Goal: Task Accomplishment & Management: Manage account settings

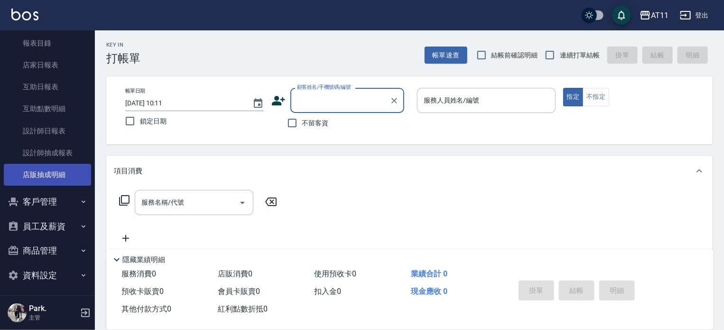
scroll to position [266, 0]
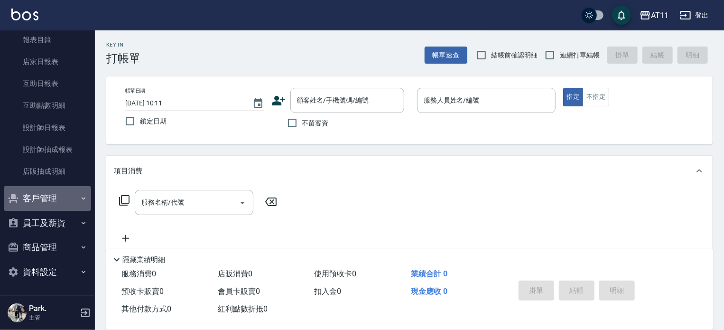
click at [49, 197] on button "客戶管理" at bounding box center [47, 198] width 87 height 25
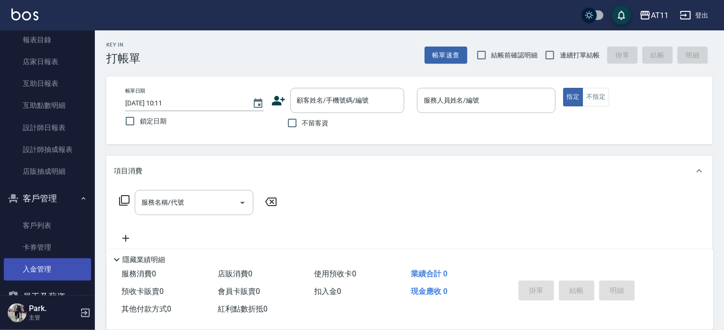
click at [39, 266] on link "入金管理" at bounding box center [47, 269] width 87 height 22
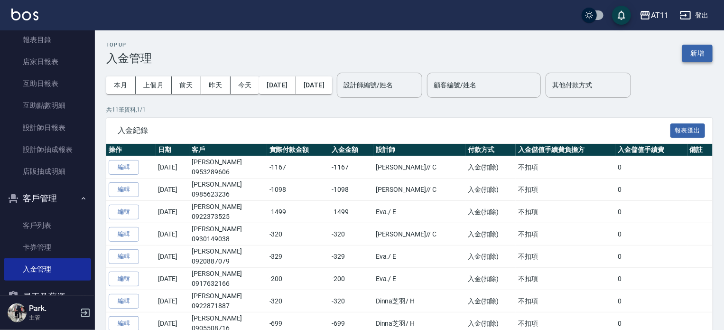
click at [694, 57] on button "新增" at bounding box center [698, 54] width 30 height 18
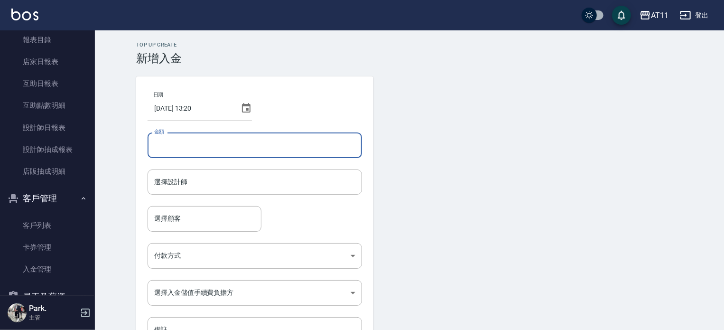
click at [207, 144] on input "金額" at bounding box center [255, 145] width 215 height 26
type input "1"
click at [261, 190] on div "選擇設計師" at bounding box center [255, 181] width 215 height 25
type input "-300"
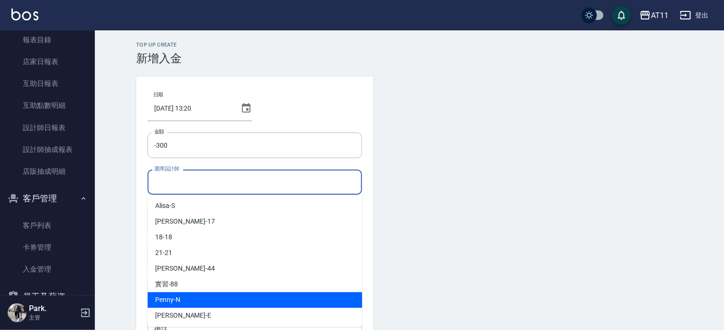
scroll to position [95, 0]
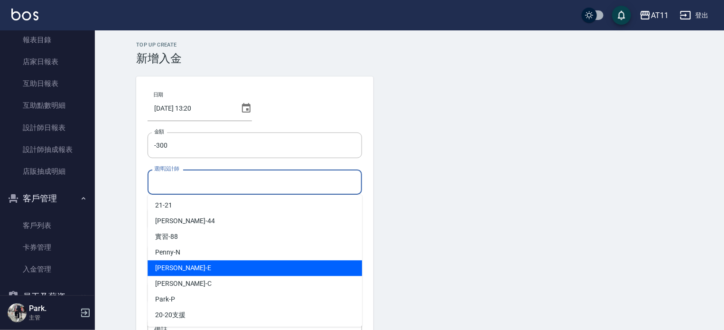
click at [180, 267] on div "EVA -E" at bounding box center [255, 268] width 215 height 16
type input "EVA-E"
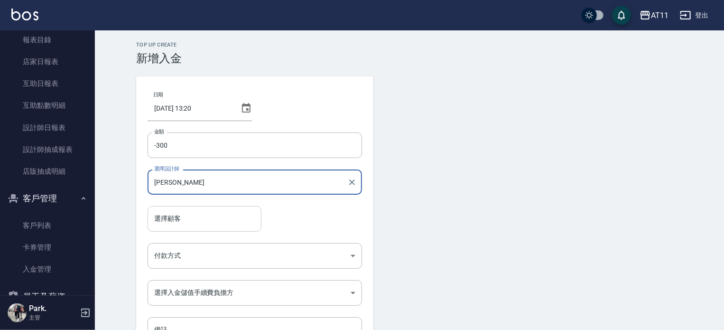
click at [168, 215] on input "選擇顧客" at bounding box center [204, 218] width 105 height 17
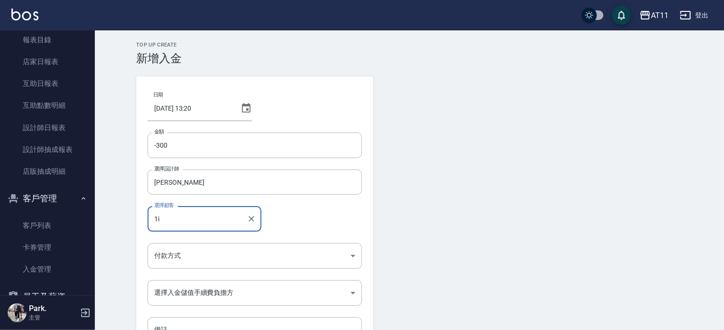
type input "1"
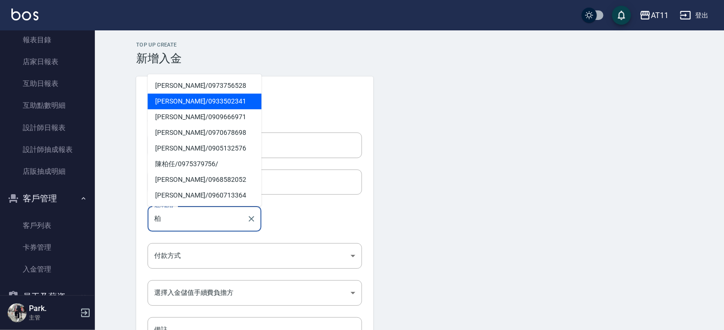
click at [200, 96] on span "陳柏行 / 0933502341" at bounding box center [205, 102] width 114 height 16
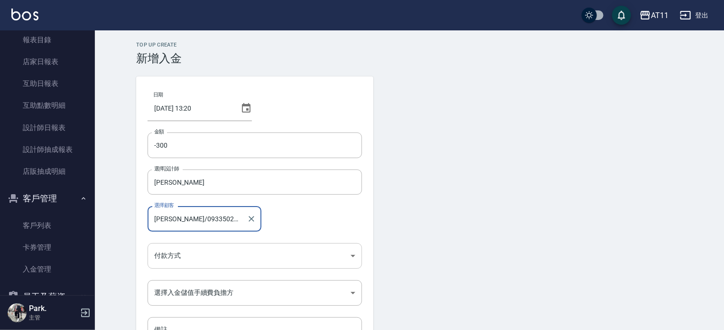
type input "陳柏行/0933502341"
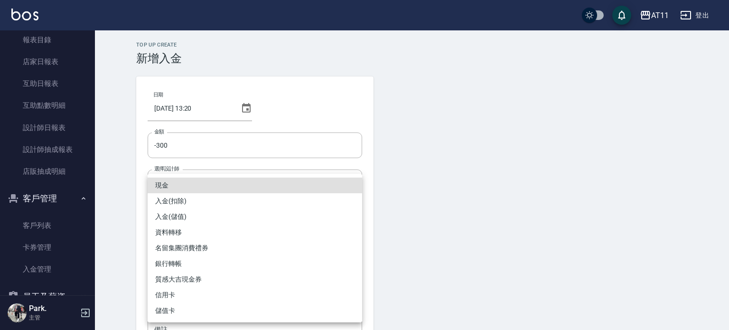
click at [184, 250] on body "AT11 登出 櫃檯作業 打帳單 帳單列表 現金收支登錄 材料自購登錄 每日結帳 排班表 現場電腦打卡 掃碼打卡 預約管理 預約管理 單日預約紀錄 單週預約紀…" at bounding box center [364, 197] width 729 height 394
click at [177, 199] on li "入金(扣除)" at bounding box center [255, 201] width 215 height 16
type input "入金(扣除)"
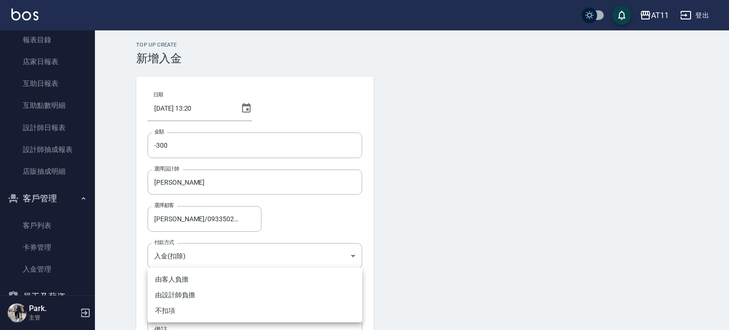
click at [176, 292] on body "AT11 登出 櫃檯作業 打帳單 帳單列表 現金收支登錄 材料自購登錄 每日結帳 排班表 現場電腦打卡 掃碼打卡 預約管理 預約管理 單日預約紀錄 單週預約紀…" at bounding box center [364, 197] width 729 height 394
click at [178, 309] on li "不扣項" at bounding box center [255, 311] width 215 height 16
type input "WITHOUTHANDLINGFEE"
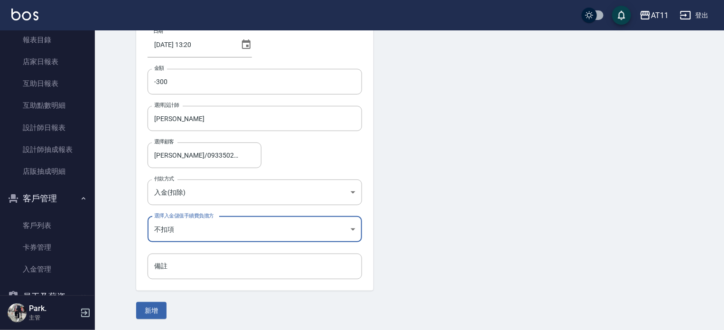
scroll to position [64, 0]
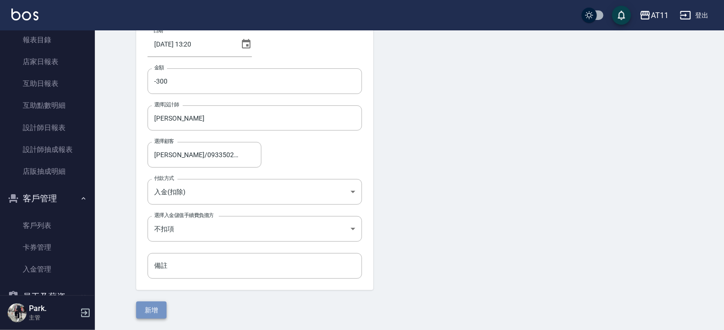
click at [152, 310] on button "新增" at bounding box center [151, 310] width 30 height 18
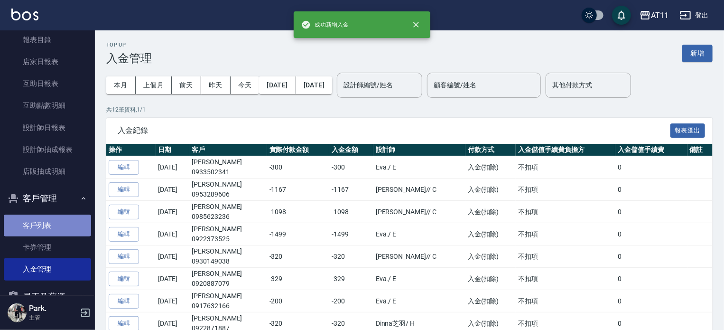
click at [53, 225] on link "客戶列表" at bounding box center [47, 226] width 87 height 22
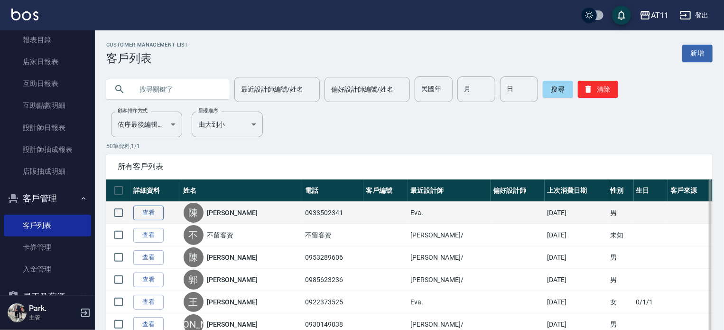
click at [154, 214] on link "查看" at bounding box center [148, 213] width 30 height 15
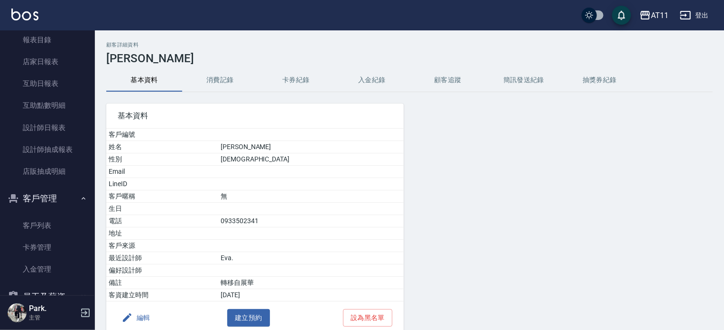
click at [358, 77] on button "入金紀錄" at bounding box center [372, 80] width 76 height 23
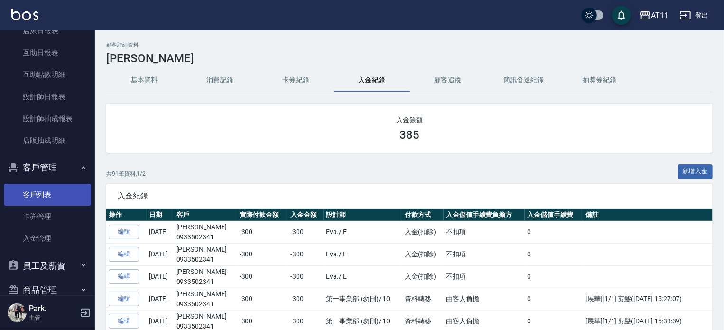
scroll to position [313, 0]
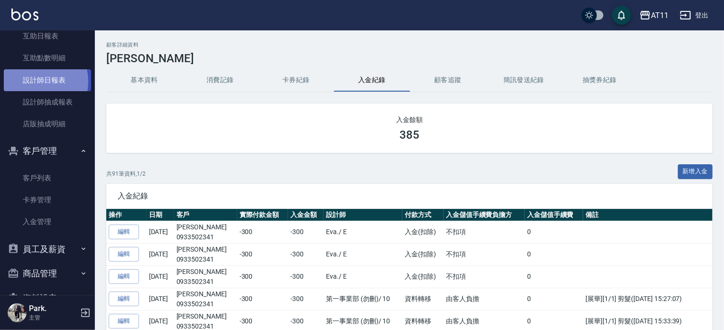
click at [32, 81] on link "設計師日報表" at bounding box center [47, 80] width 87 height 22
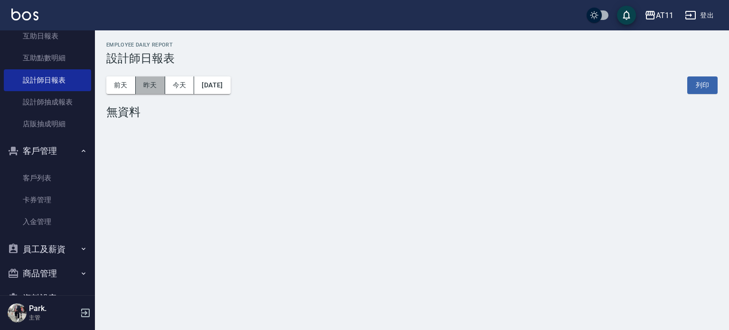
click at [151, 87] on button "昨天" at bounding box center [150, 85] width 29 height 18
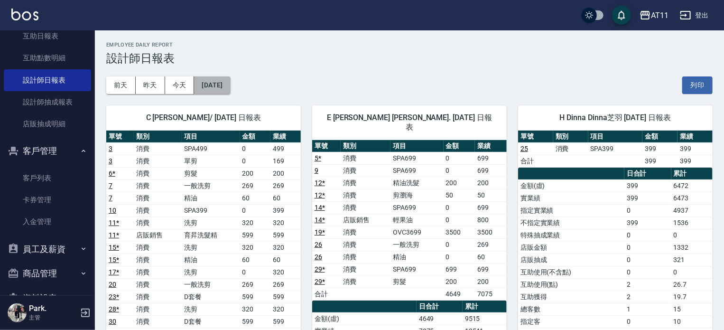
click at [230, 87] on button "[DATE]" at bounding box center [212, 85] width 36 height 18
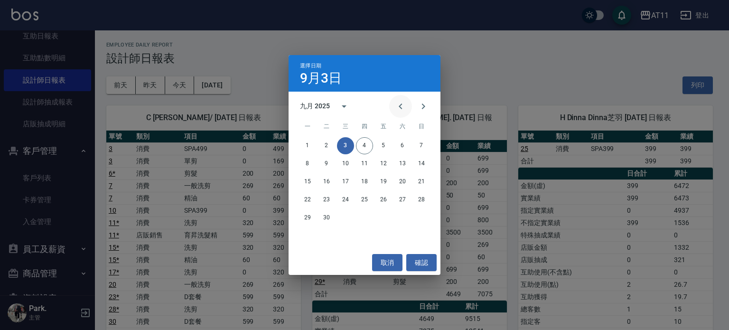
click at [402, 106] on icon "Previous month" at bounding box center [400, 106] width 11 height 11
click at [364, 142] on button "3" at bounding box center [364, 145] width 17 height 17
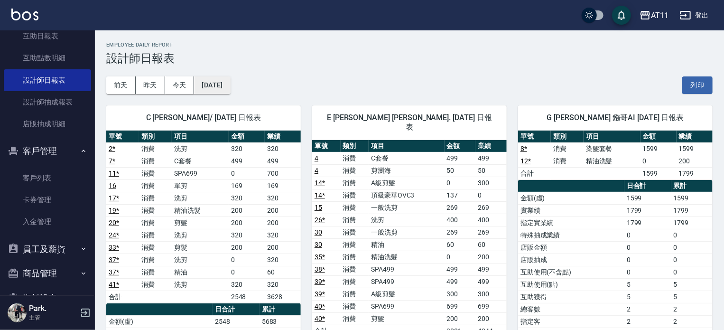
click at [222, 84] on button "2025/07/03" at bounding box center [212, 85] width 36 height 18
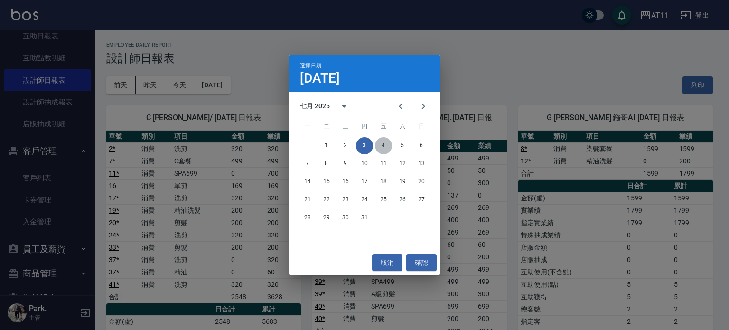
click at [380, 148] on button "4" at bounding box center [383, 145] width 17 height 17
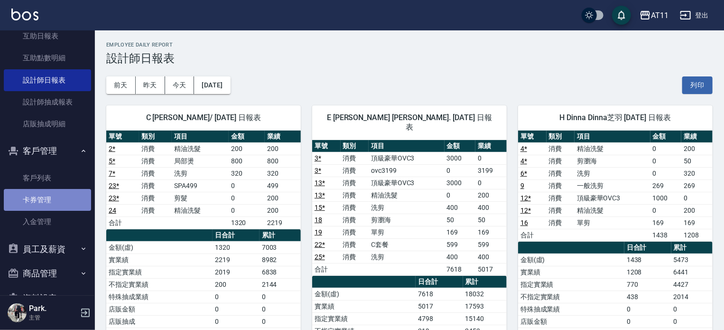
click at [55, 200] on link "卡券管理" at bounding box center [47, 200] width 87 height 22
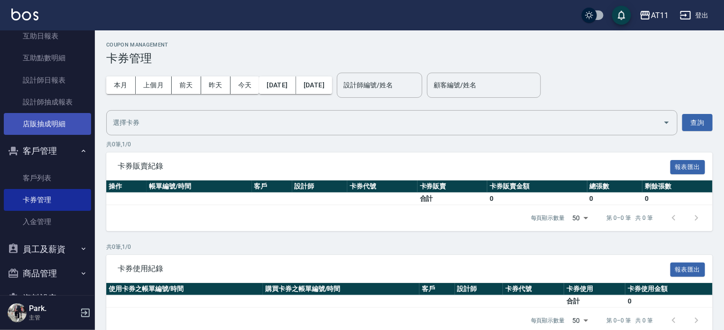
click at [46, 131] on link "店販抽成明細" at bounding box center [47, 124] width 87 height 22
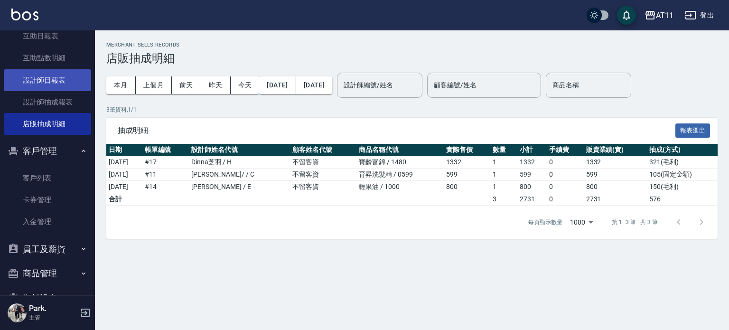
click at [70, 81] on link "設計師日報表" at bounding box center [47, 80] width 87 height 22
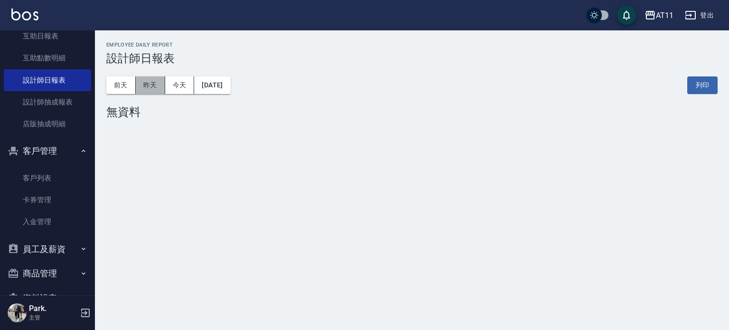
click at [159, 84] on button "昨天" at bounding box center [150, 85] width 29 height 18
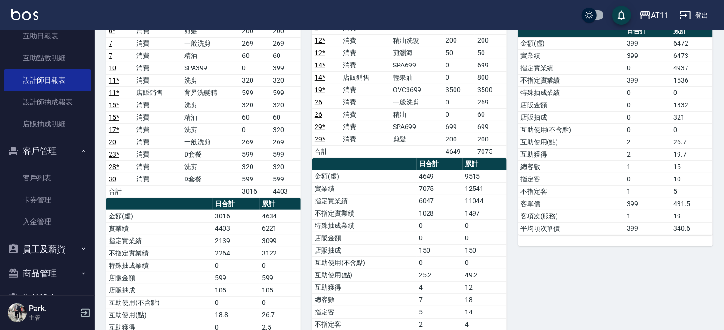
scroll to position [95, 0]
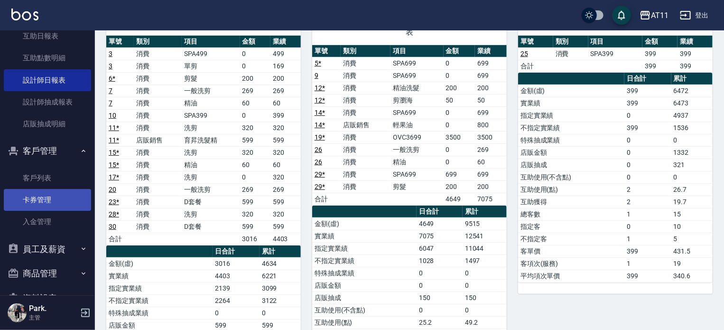
click at [33, 210] on link "卡券管理" at bounding box center [47, 200] width 87 height 22
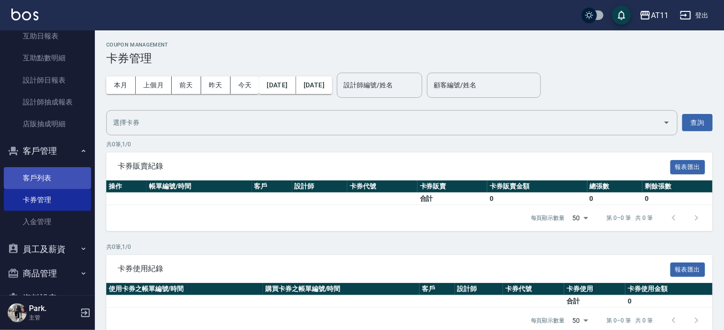
click at [46, 179] on link "客戶列表" at bounding box center [47, 178] width 87 height 22
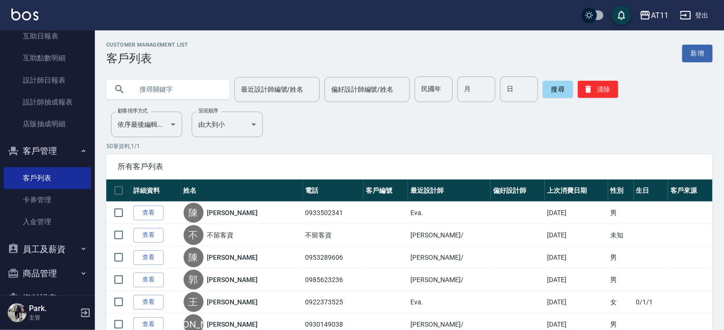
click at [168, 91] on input "text" at bounding box center [177, 89] width 89 height 26
type input "林"
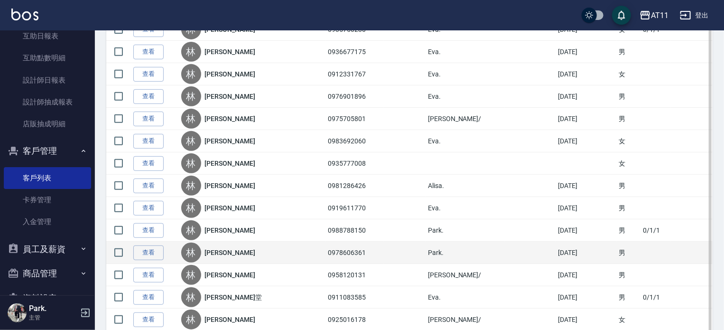
scroll to position [190, 0]
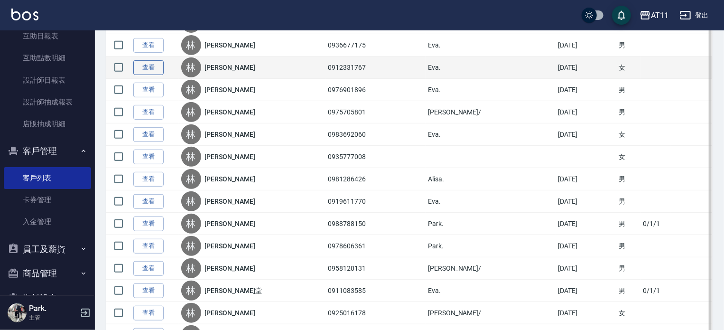
click at [148, 66] on link "查看" at bounding box center [148, 67] width 30 height 15
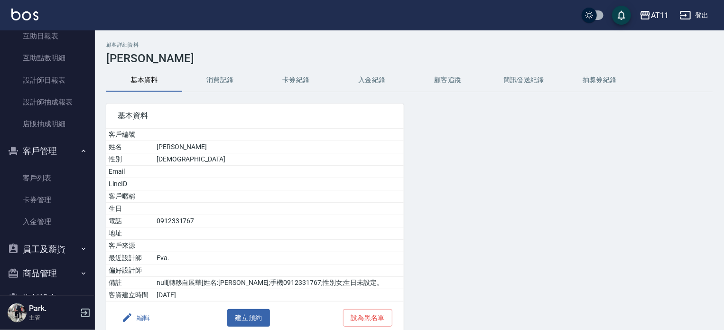
click at [365, 82] on button "入金紀錄" at bounding box center [372, 80] width 76 height 23
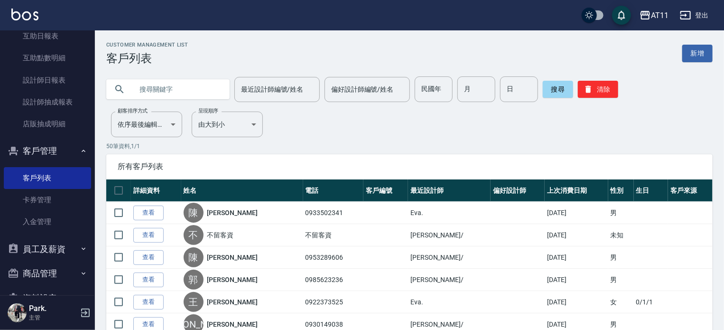
click at [161, 84] on input "text" at bounding box center [177, 89] width 89 height 26
type input "林"
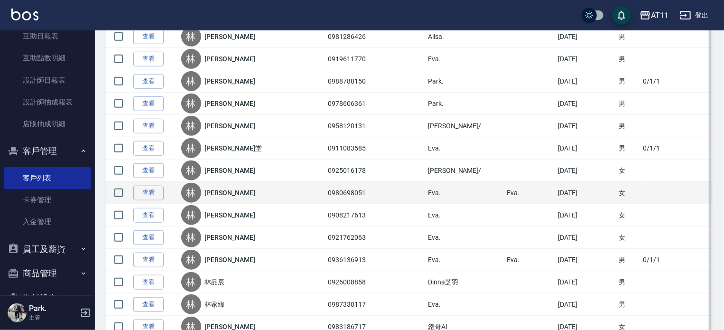
scroll to position [475, 0]
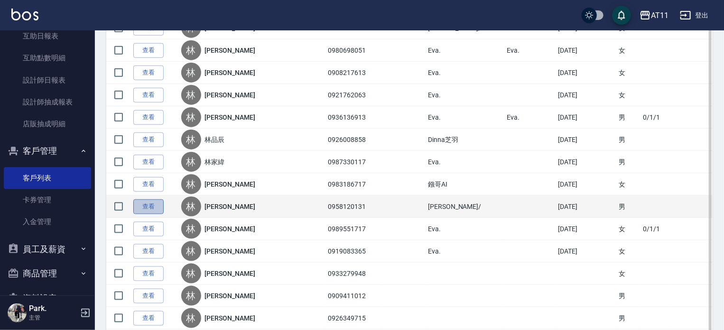
click at [156, 204] on link "查看" at bounding box center [148, 206] width 30 height 15
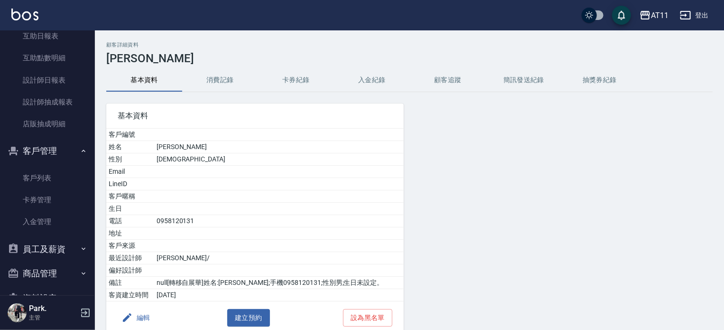
click at [368, 85] on button "入金紀錄" at bounding box center [372, 80] width 76 height 23
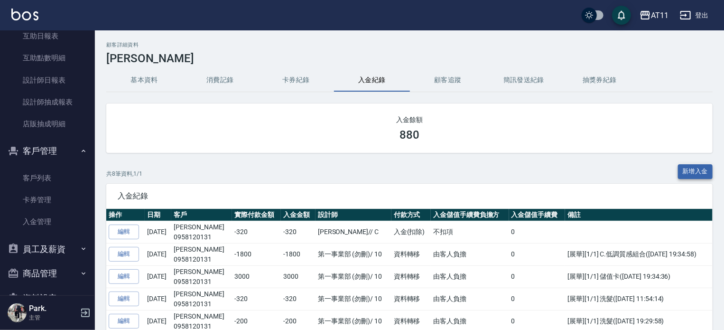
click at [693, 166] on button "新增入金" at bounding box center [695, 171] width 35 height 15
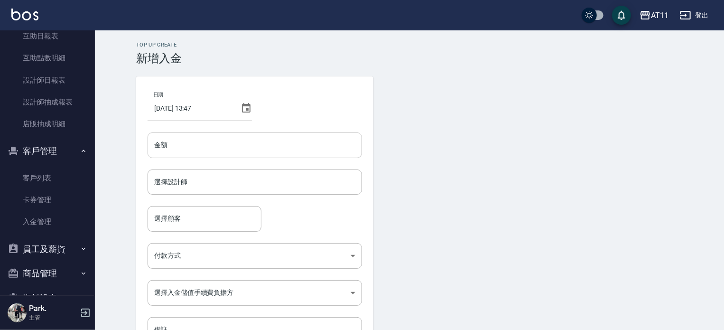
click at [182, 138] on input "金額" at bounding box center [255, 145] width 215 height 26
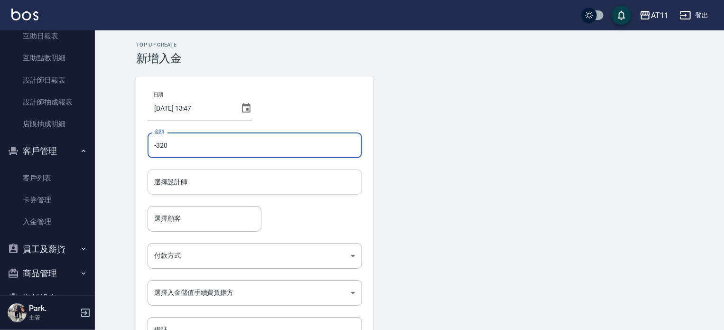
type input "-320"
click at [199, 187] on input "選擇設計師" at bounding box center [255, 182] width 206 height 17
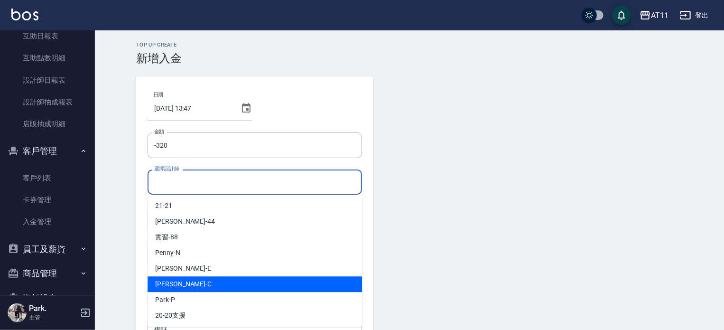
scroll to position [95, 0]
click at [203, 279] on div "Connie -C" at bounding box center [255, 284] width 215 height 16
type input "Connie-C"
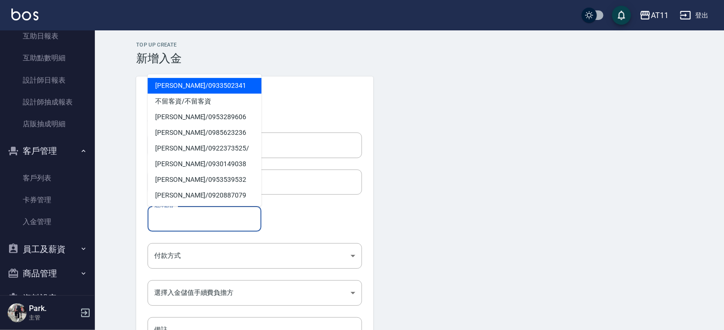
click at [183, 213] on input "選擇顧客" at bounding box center [204, 218] width 105 height 17
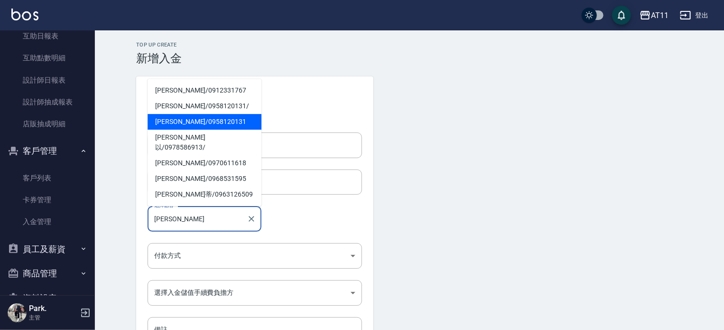
click at [211, 129] on span "林佳燁 / 0958120131" at bounding box center [205, 122] width 114 height 16
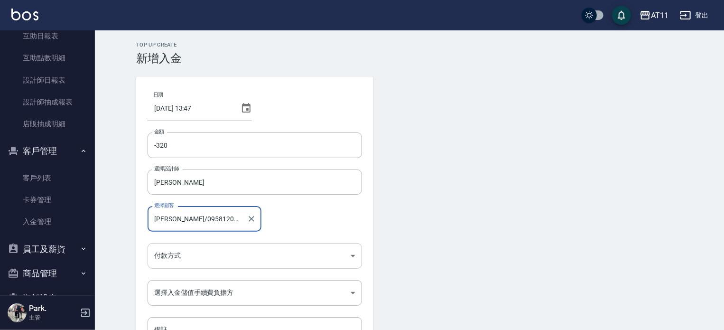
type input "林佳燁/0958120131"
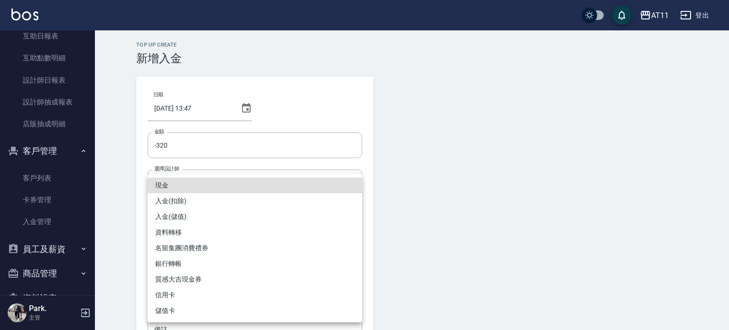
click at [190, 254] on body "AT11 登出 櫃檯作業 打帳單 帳單列表 現金收支登錄 材料自購登錄 每日結帳 排班表 現場電腦打卡 掃碼打卡 預約管理 預約管理 單日預約紀錄 單週預約紀…" at bounding box center [364, 197] width 729 height 394
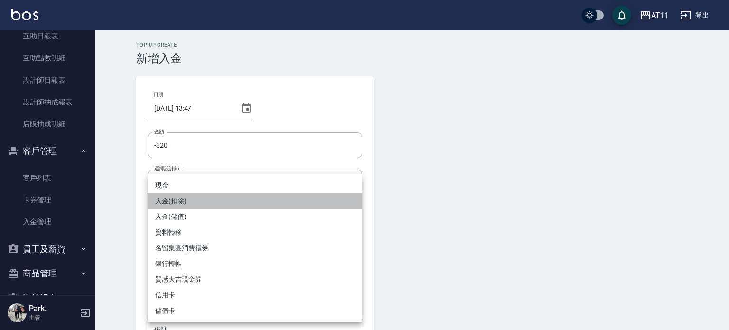
click at [208, 201] on li "入金(扣除)" at bounding box center [255, 201] width 215 height 16
type input "入金(扣除)"
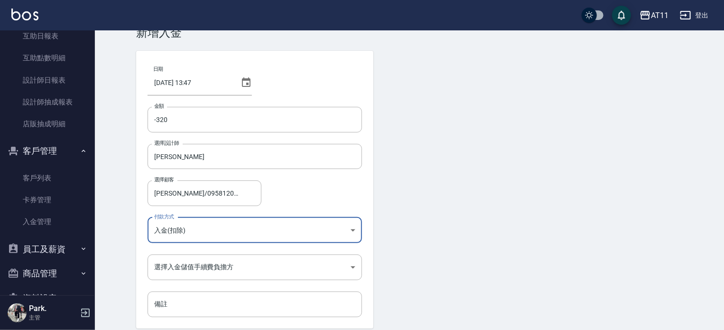
scroll to position [64, 0]
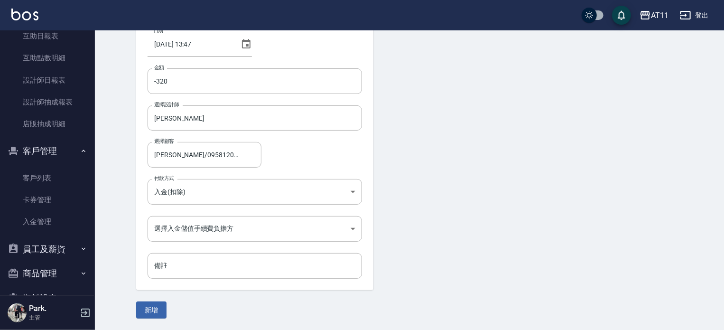
click at [182, 215] on div "日期 2025/09/04 13:47 金額 -320 金額 選擇設計師 Connie-C 選擇設計師 選擇顧客 林佳燁/0958120131 選擇顧客 付款…" at bounding box center [254, 151] width 237 height 278
click at [184, 225] on body "AT11 登出 櫃檯作業 打帳單 帳單列表 現金收支登錄 材料自購登錄 每日結帳 排班表 現場電腦打卡 掃碼打卡 預約管理 預約管理 單日預約紀錄 單週預約紀…" at bounding box center [362, 133] width 724 height 394
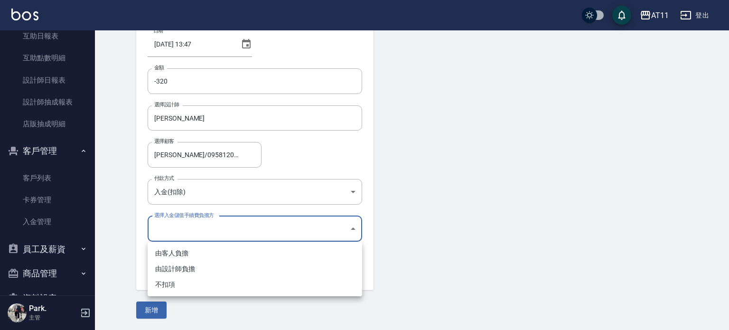
click at [175, 286] on li "不扣項" at bounding box center [255, 285] width 215 height 16
type input "WITHOUTHANDLINGFEE"
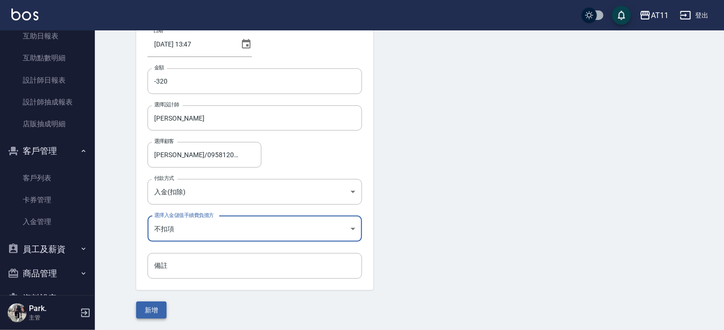
click at [147, 301] on button "新增" at bounding box center [151, 310] width 30 height 18
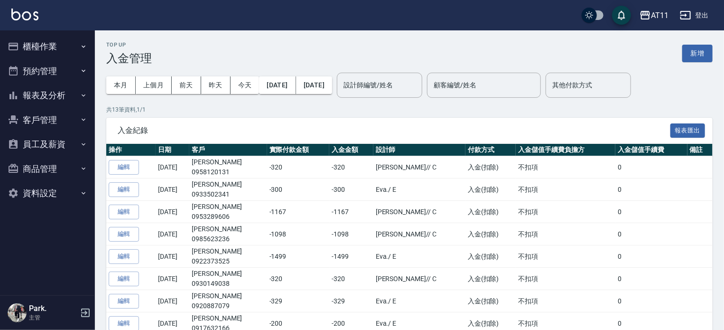
click at [66, 114] on button "客戶管理" at bounding box center [47, 120] width 87 height 25
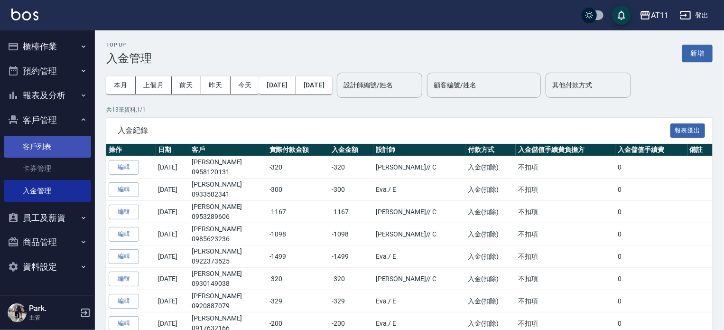
click at [59, 140] on link "客戶列表" at bounding box center [47, 147] width 87 height 22
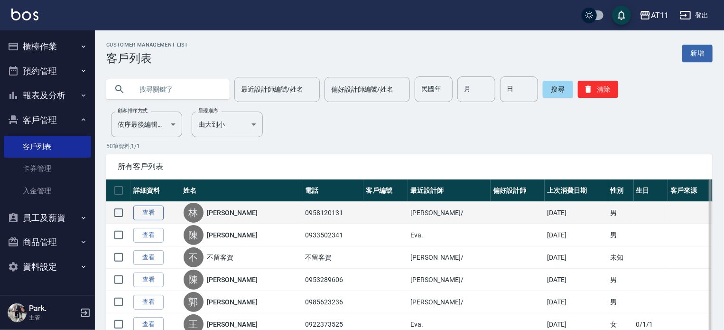
click at [145, 214] on link "查看" at bounding box center [148, 213] width 30 height 15
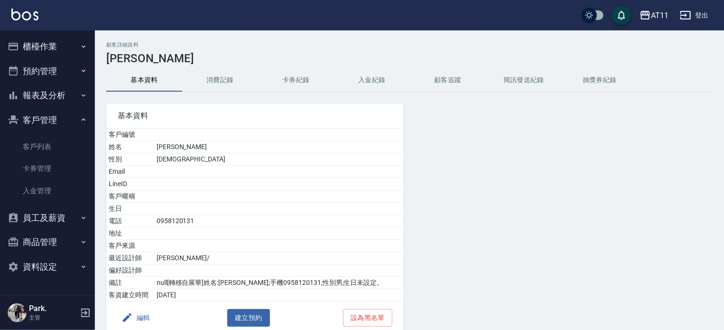
click at [380, 82] on button "入金紀錄" at bounding box center [372, 80] width 76 height 23
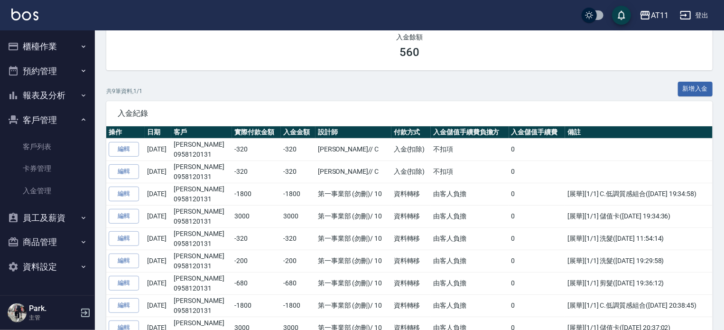
scroll to position [95, 0]
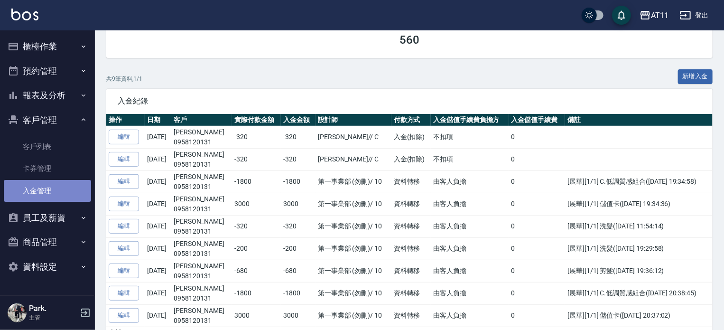
click at [34, 187] on link "入金管理" at bounding box center [47, 191] width 87 height 22
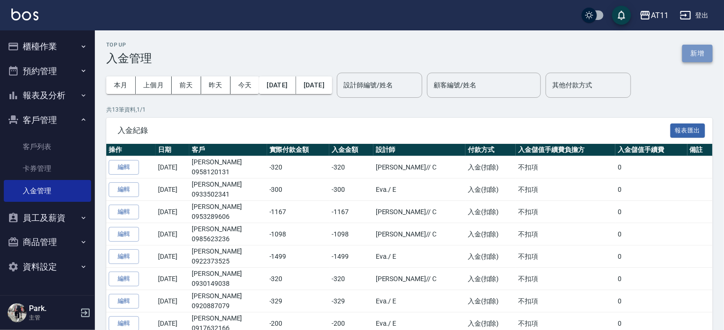
click at [699, 56] on button "新增" at bounding box center [698, 54] width 30 height 18
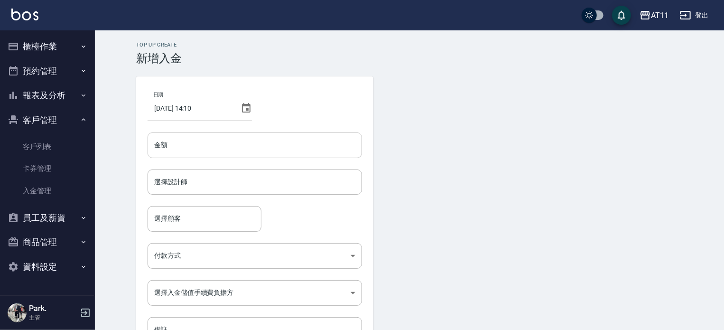
click at [187, 142] on input "金額" at bounding box center [255, 145] width 215 height 26
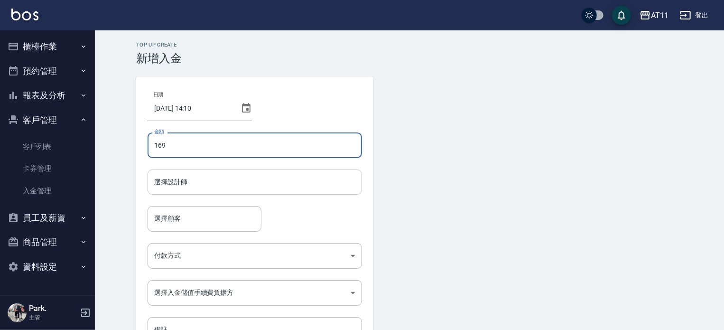
type input "169"
click at [206, 185] on input "選擇設計師" at bounding box center [255, 182] width 206 height 17
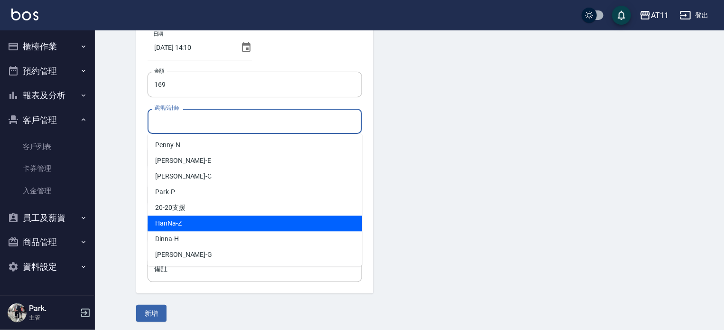
scroll to position [64, 0]
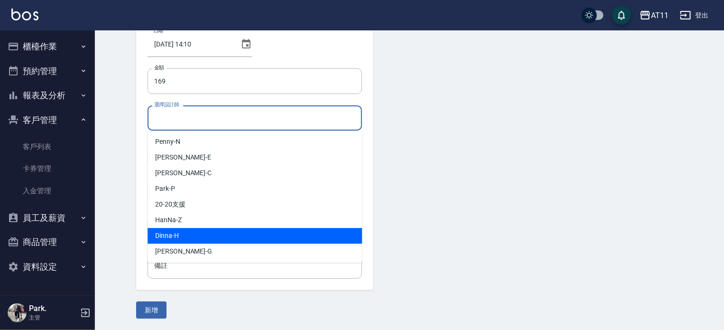
click at [158, 237] on span "Dinna -H" at bounding box center [167, 236] width 24 height 10
type input "Dinna-H"
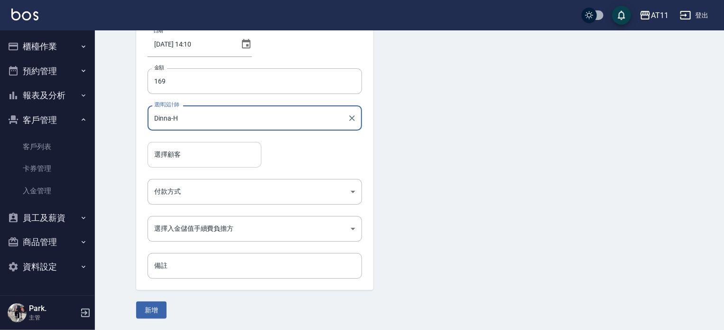
click at [176, 153] on input "選擇顧客" at bounding box center [204, 154] width 105 height 17
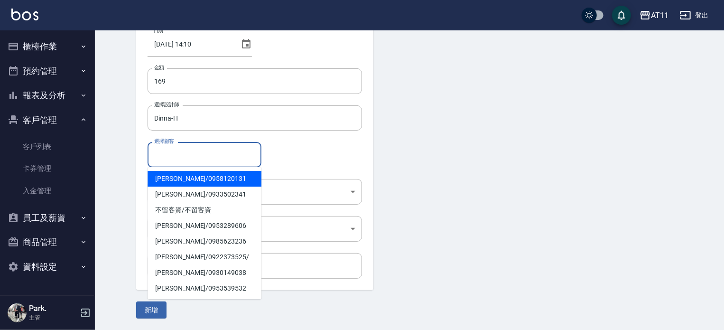
click at [183, 161] on input "選擇顧客" at bounding box center [204, 154] width 105 height 17
click at [186, 176] on span "[PERSON_NAME]/ 0933733802" at bounding box center [205, 179] width 114 height 16
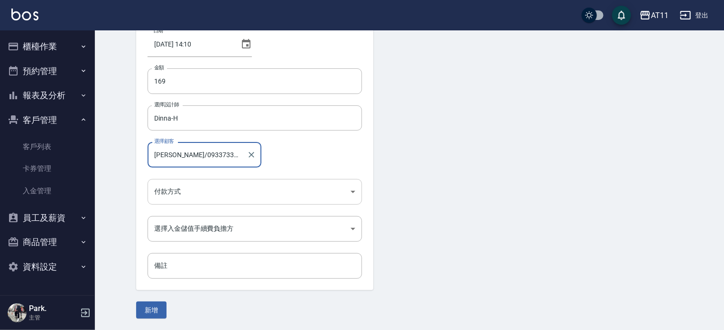
type input "[PERSON_NAME]/0933733802"
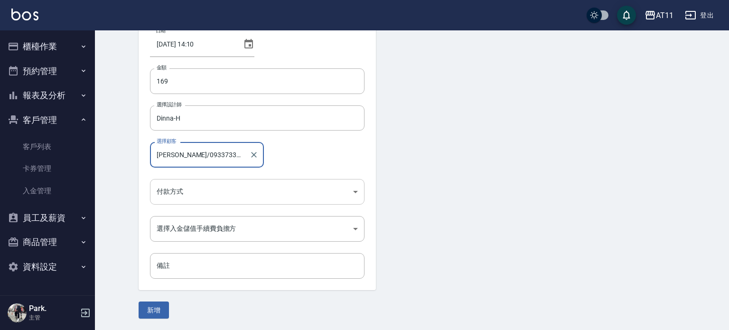
click at [190, 192] on body "AT11 登出 櫃檯作業 打帳單 帳單列表 現金收支登錄 材料自購登錄 每日結帳 排班表 現場電腦打卡 掃碼打卡 預約管理 預約管理 單日預約紀錄 單週預約紀…" at bounding box center [364, 133] width 729 height 394
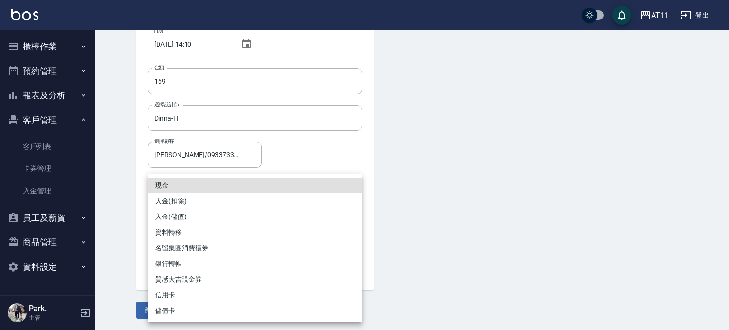
click at [179, 201] on li "入金(扣除)" at bounding box center [255, 201] width 215 height 16
type input "入金(扣除)"
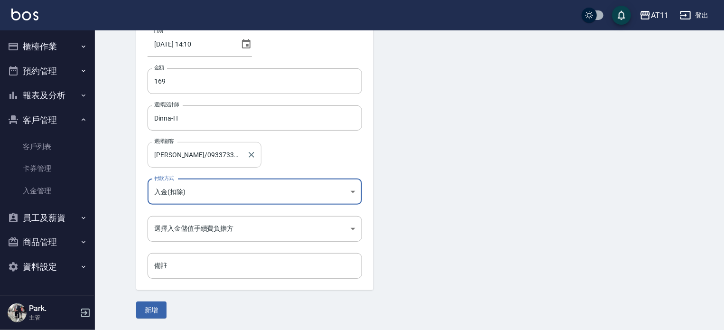
scroll to position [0, 0]
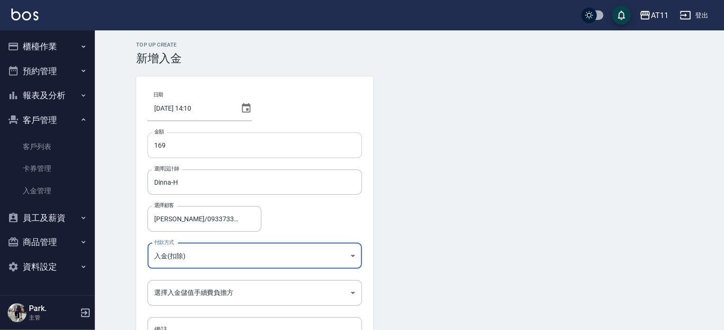
click at [154, 141] on input "169" at bounding box center [255, 145] width 215 height 26
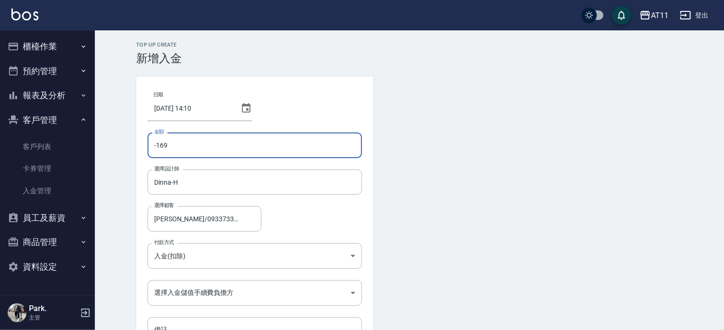
type input "-169"
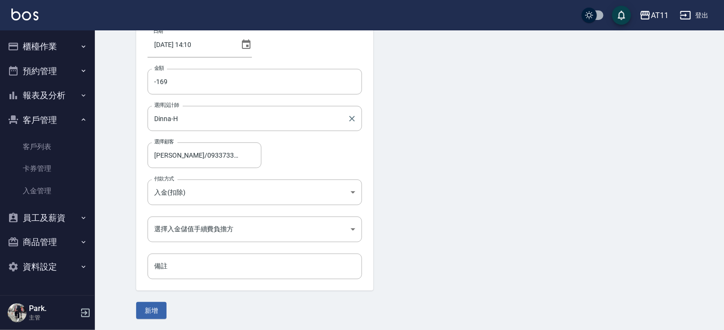
scroll to position [64, 0]
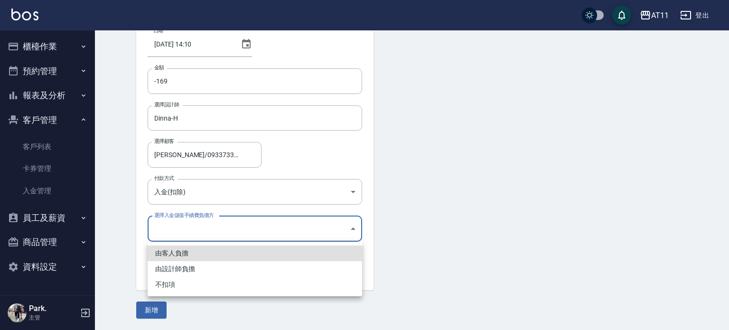
click at [230, 226] on body "AT11 登出 櫃檯作業 打帳單 帳單列表 現金收支登錄 材料自購登錄 每日結帳 排班表 現場電腦打卡 掃碼打卡 預約管理 預約管理 單日預約紀錄 單週預約紀…" at bounding box center [364, 133] width 729 height 394
click at [188, 282] on li "不扣項" at bounding box center [255, 285] width 215 height 16
type input "WITHOUTHANDLINGFEE"
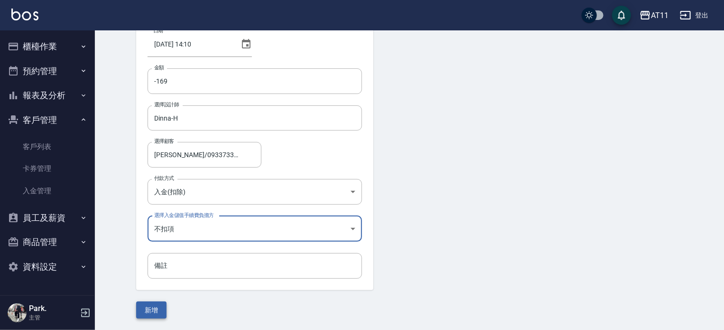
click at [145, 308] on button "新增" at bounding box center [151, 310] width 30 height 18
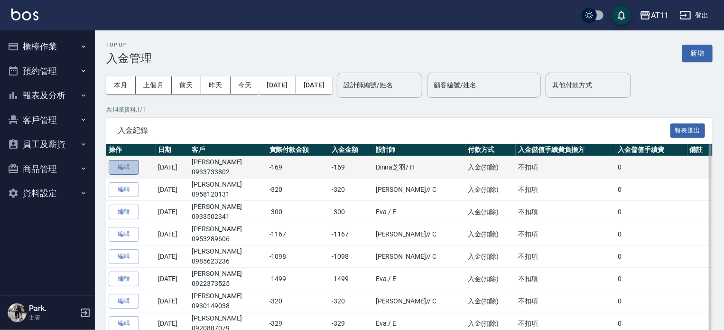
click at [126, 161] on button "編輯" at bounding box center [124, 167] width 30 height 15
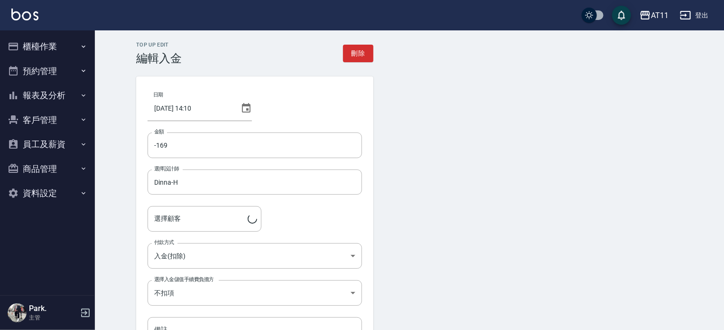
type input "[PERSON_NAME]/0933733802"
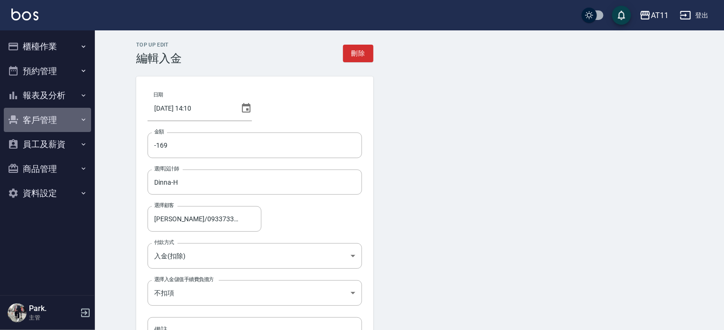
click at [41, 118] on button "客戶管理" at bounding box center [47, 120] width 87 height 25
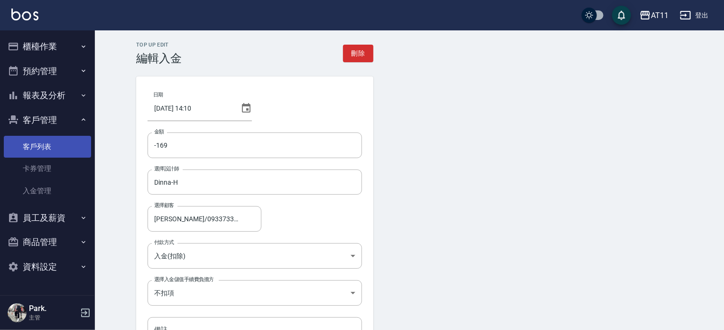
click at [40, 143] on link "客戶列表" at bounding box center [47, 147] width 87 height 22
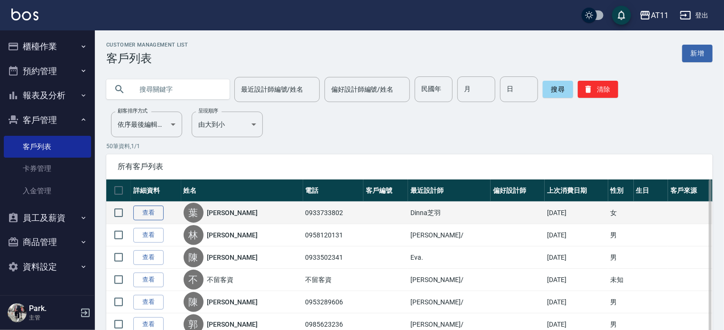
click at [143, 213] on link "查看" at bounding box center [148, 213] width 30 height 15
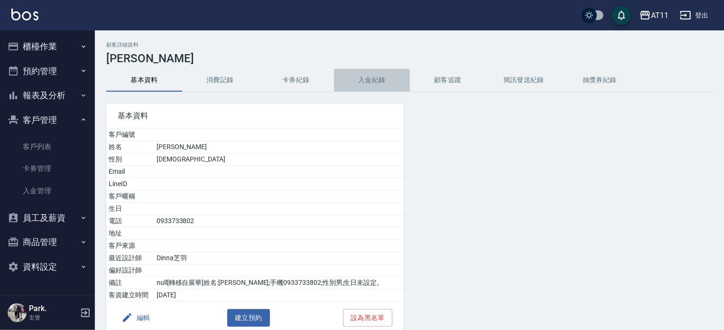
click at [380, 76] on button "入金紀錄" at bounding box center [372, 80] width 76 height 23
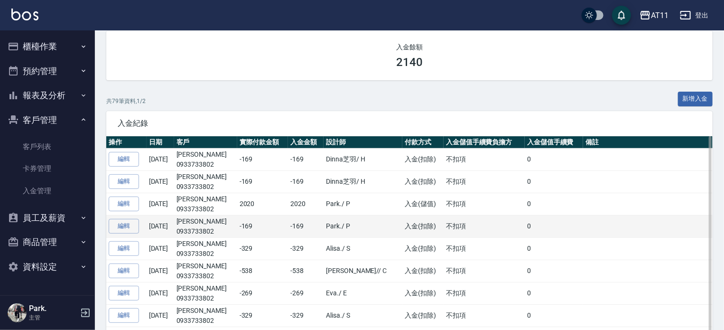
scroll to position [95, 0]
